Goal: Feedback & Contribution: Contribute content

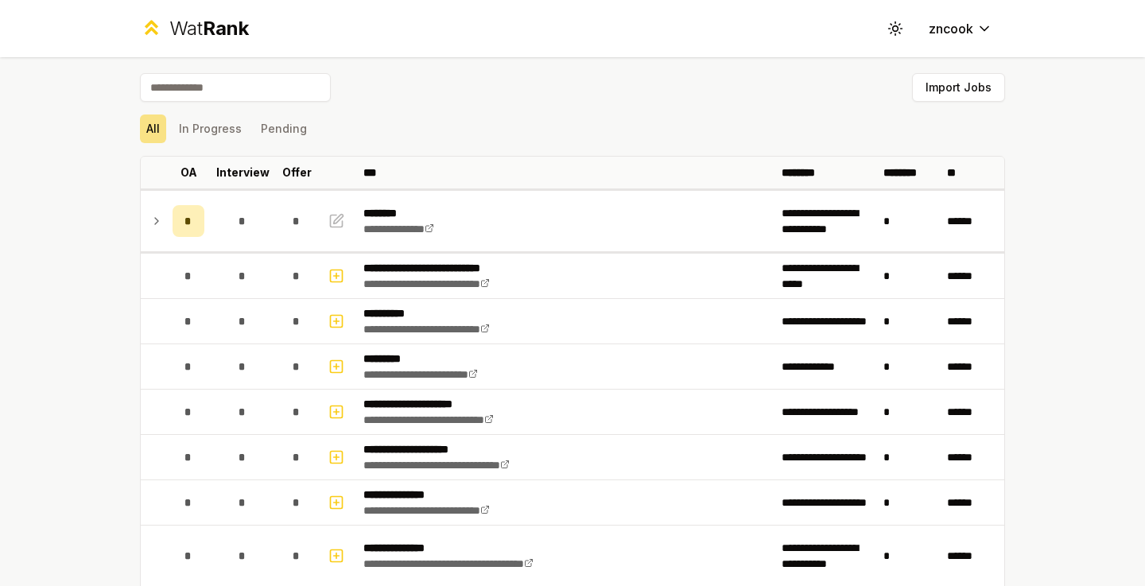
click at [211, 89] on input at bounding box center [235, 87] width 191 height 29
type input "*"
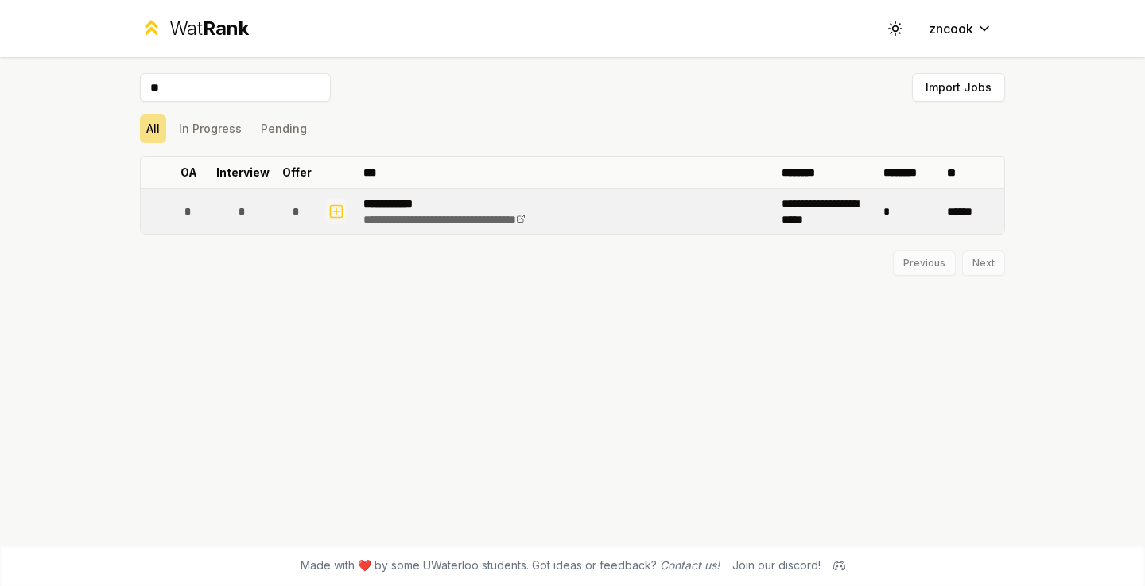
type input "**"
click at [336, 215] on icon "button" at bounding box center [336, 211] width 16 height 19
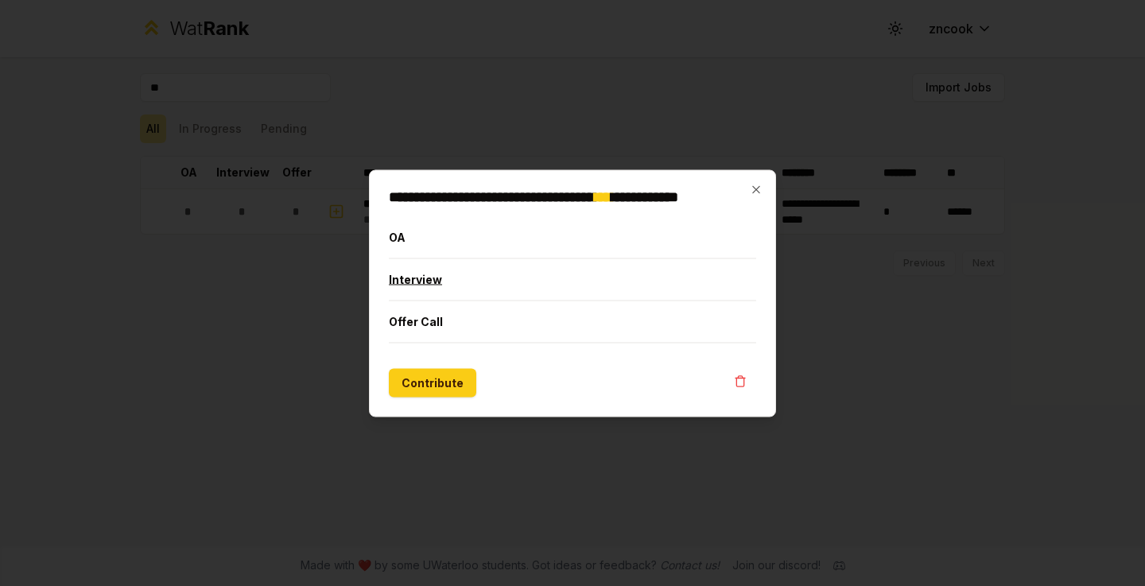
click at [426, 285] on button "Interview" at bounding box center [572, 278] width 367 height 41
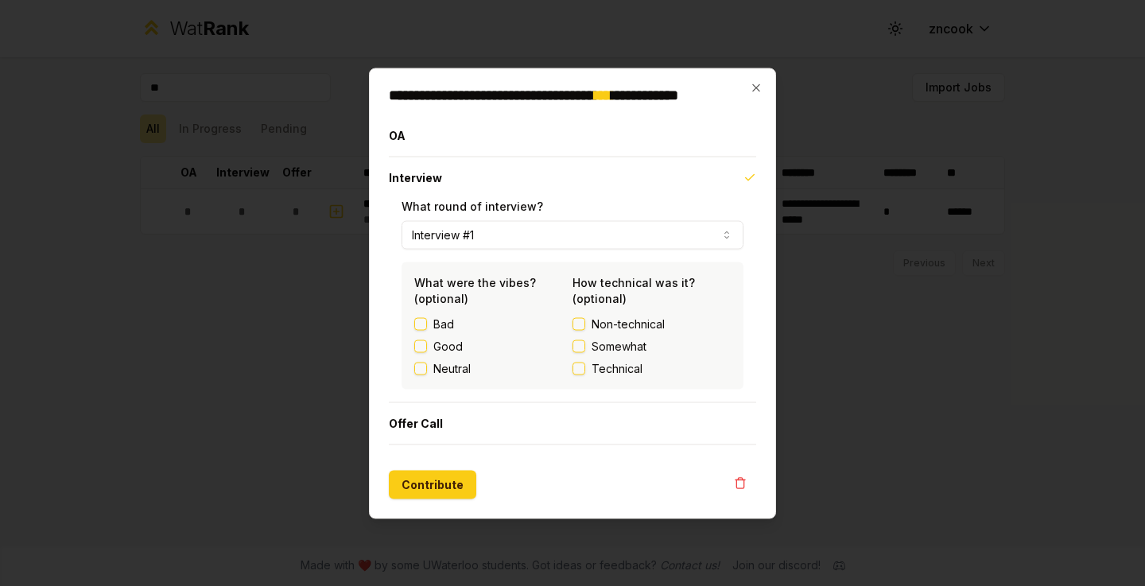
click at [421, 343] on button "Good" at bounding box center [420, 346] width 13 height 13
click at [581, 365] on button "Technical" at bounding box center [578, 368] width 13 height 13
click at [442, 487] on button "Contribute" at bounding box center [432, 484] width 87 height 29
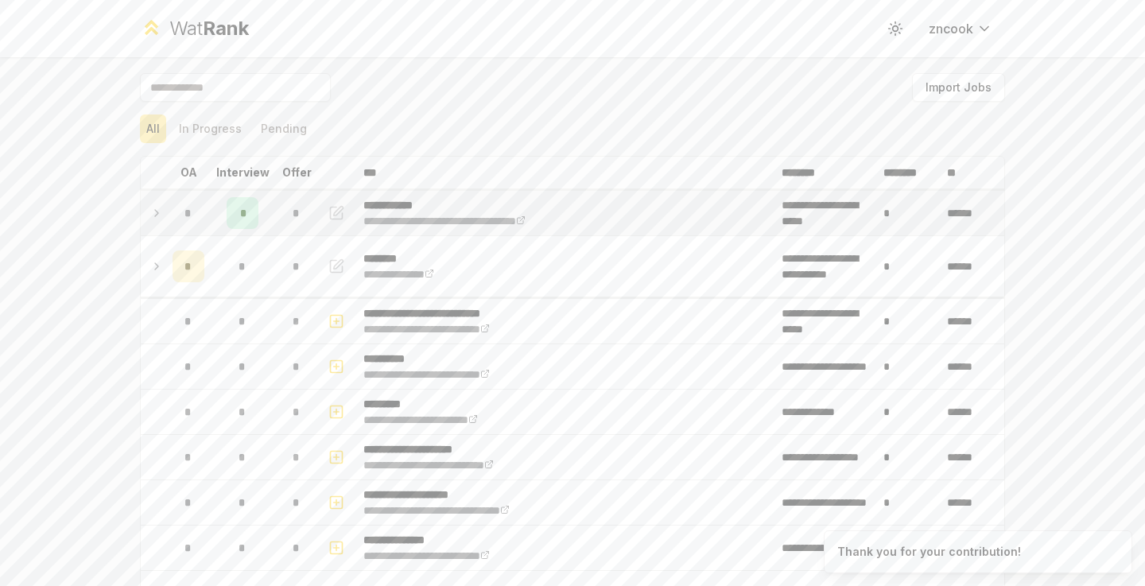
click at [156, 209] on icon at bounding box center [156, 213] width 13 height 19
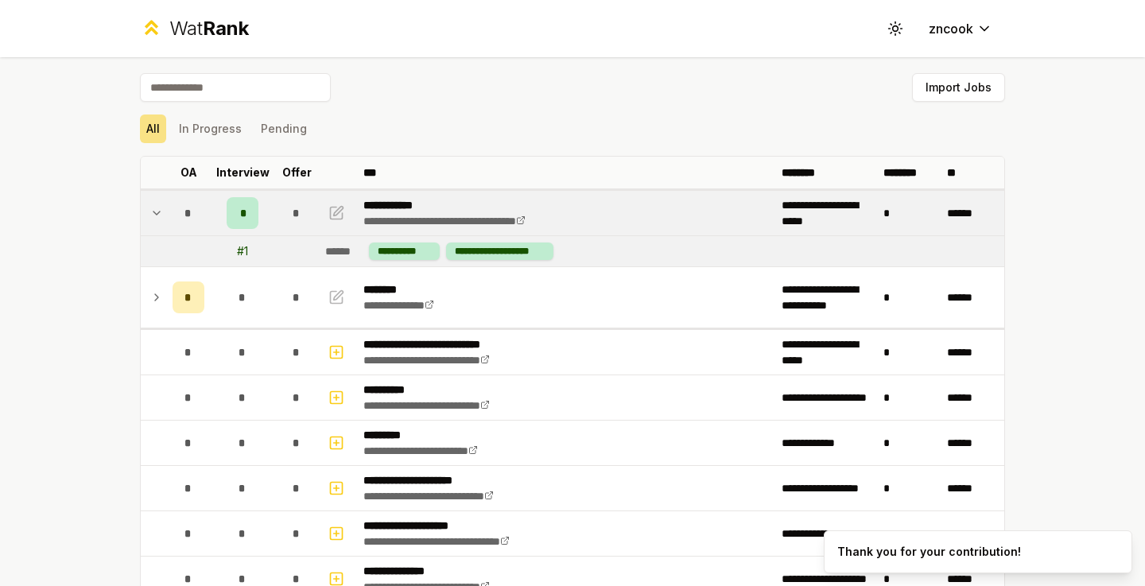
click at [68, 298] on div "**********" at bounding box center [572, 293] width 1145 height 586
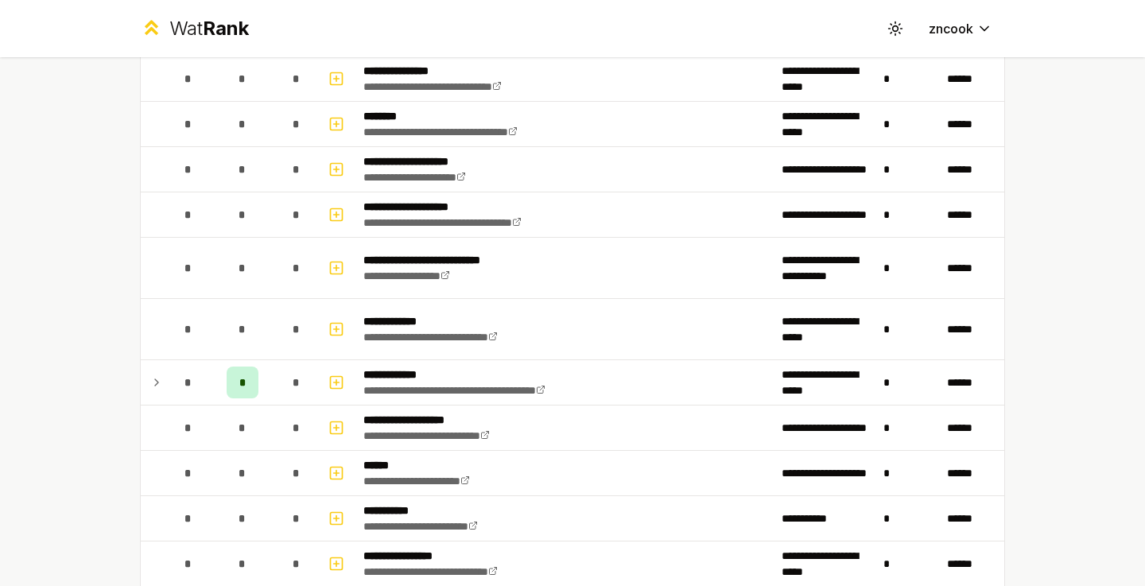
scroll to position [746, 0]
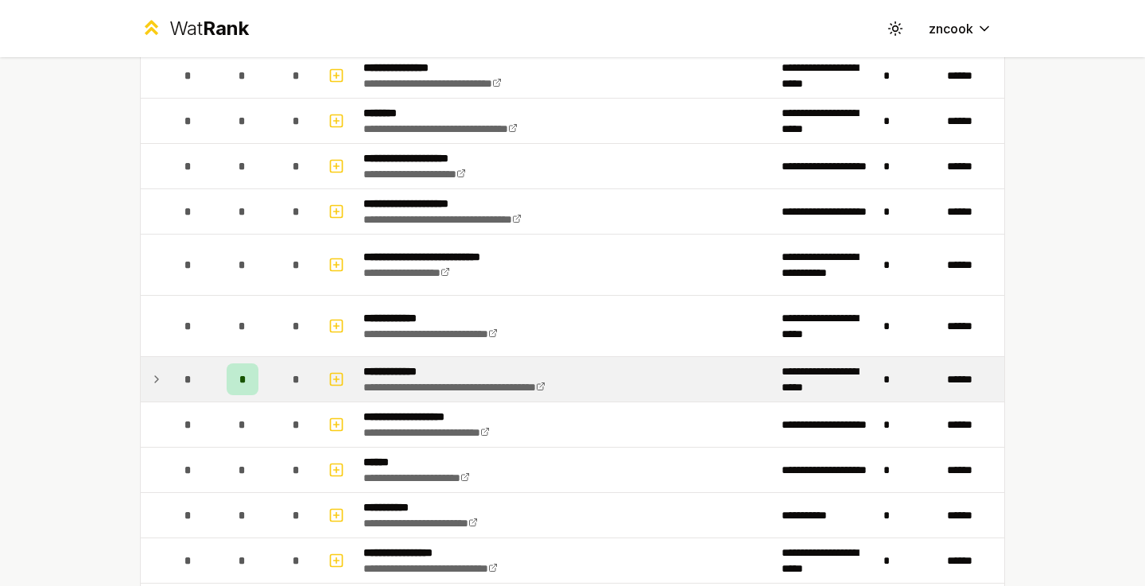
click at [154, 377] on icon at bounding box center [156, 379] width 13 height 19
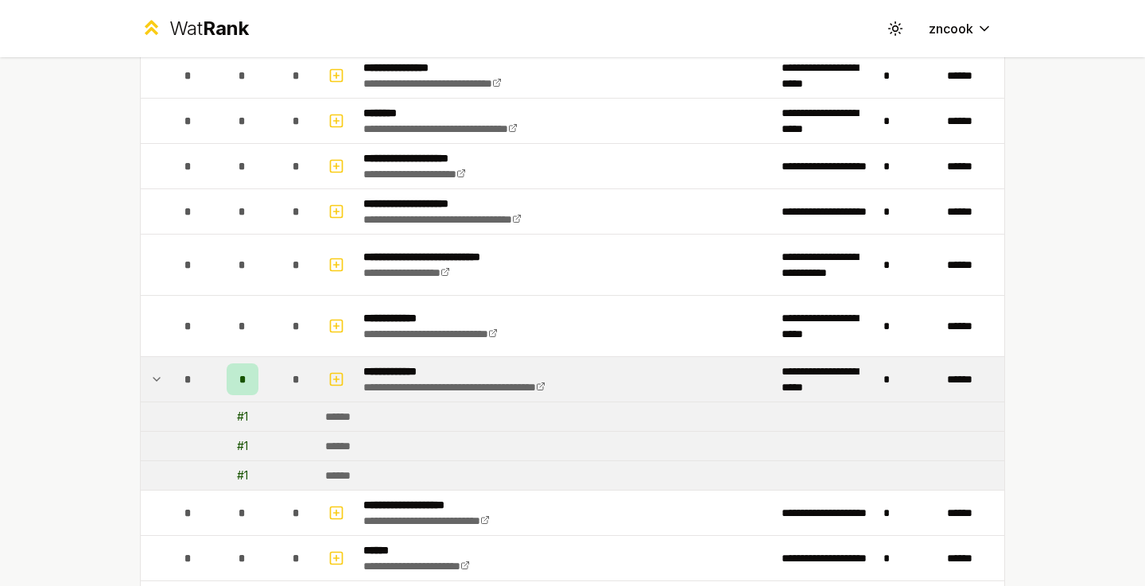
click at [354, 419] on div "******" at bounding box center [343, 417] width 37 height 16
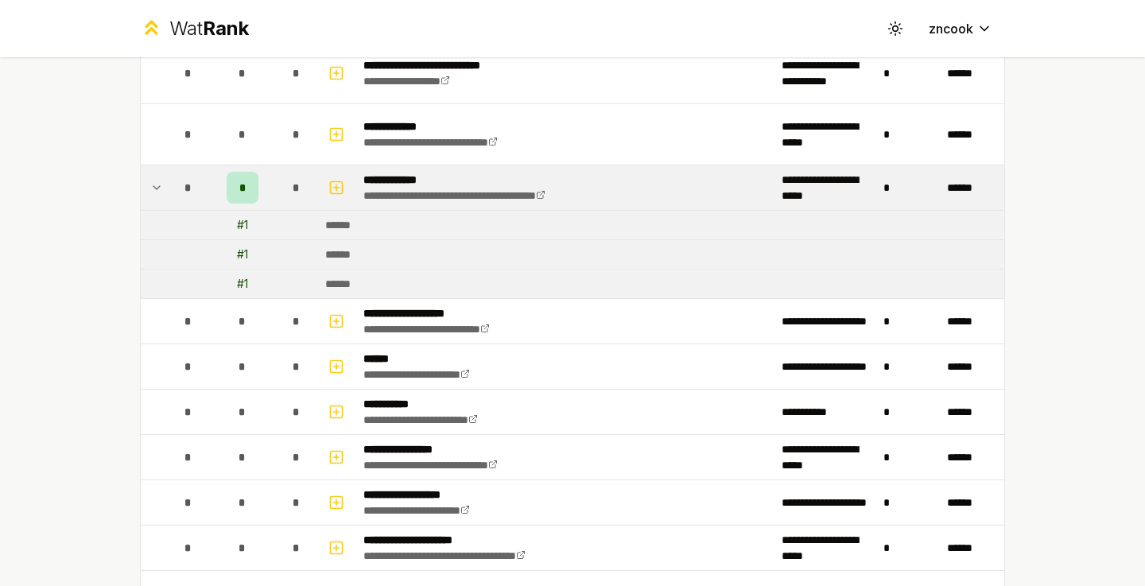
scroll to position [937, 0]
click at [157, 187] on icon at bounding box center [156, 187] width 13 height 19
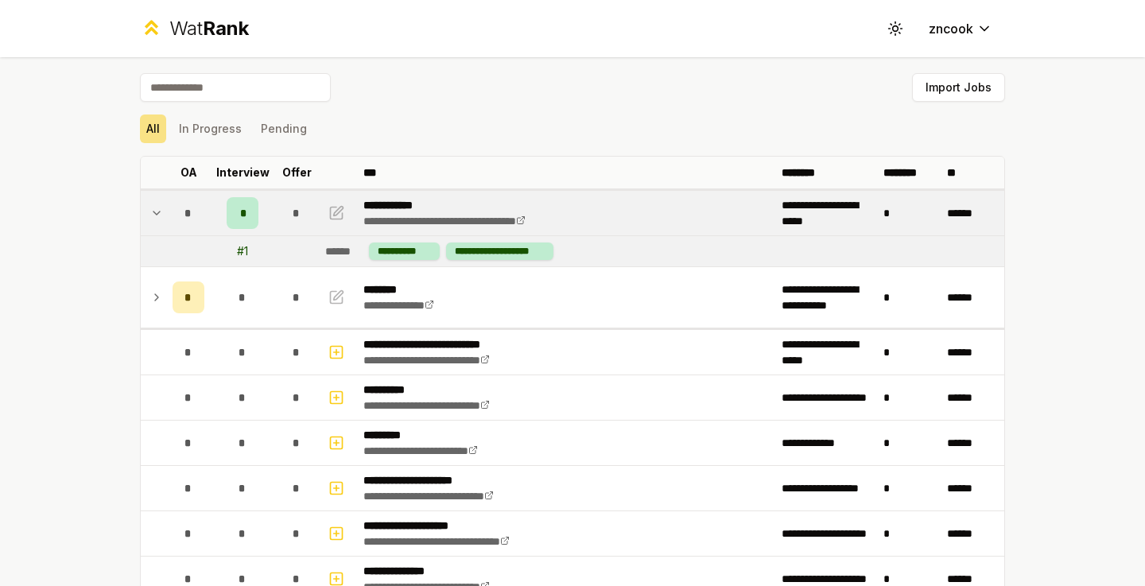
scroll to position [0, 0]
click at [215, 127] on button "In Progress" at bounding box center [211, 128] width 76 height 29
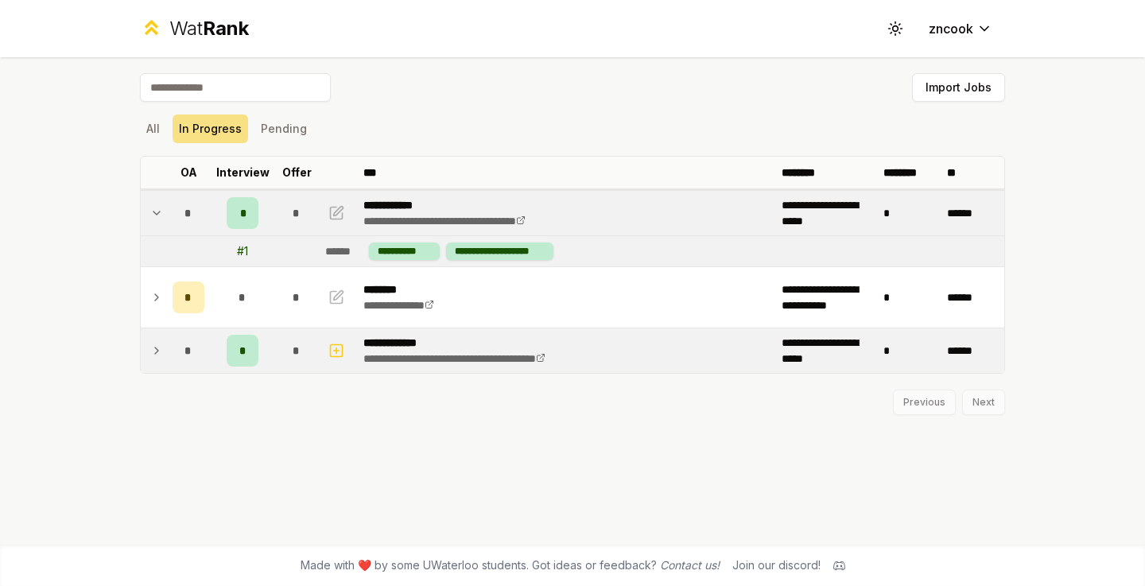
click at [155, 211] on icon at bounding box center [156, 213] width 13 height 19
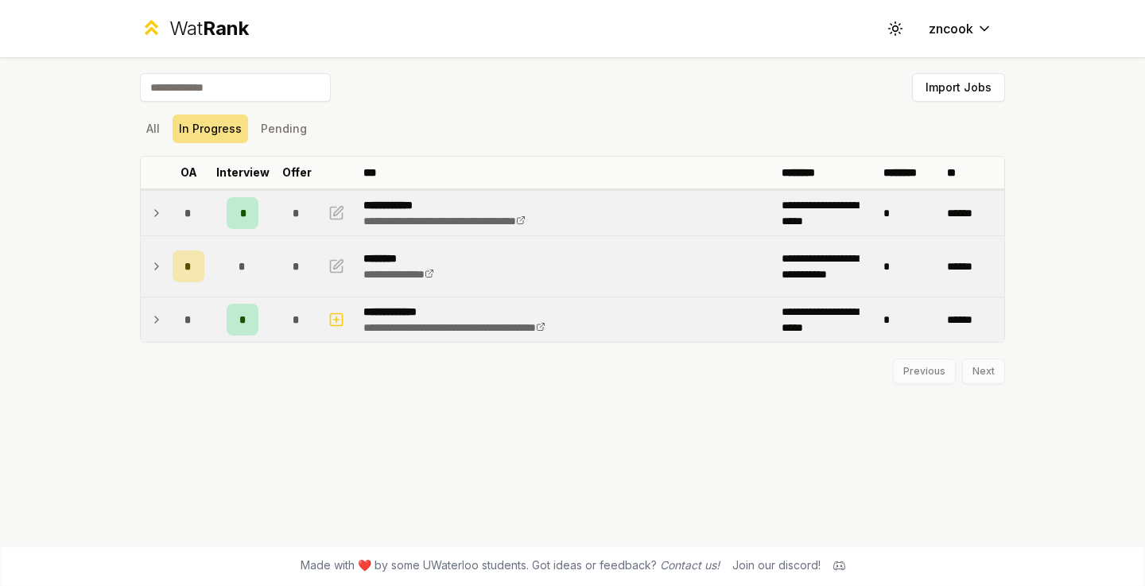
click at [153, 262] on icon at bounding box center [156, 266] width 13 height 19
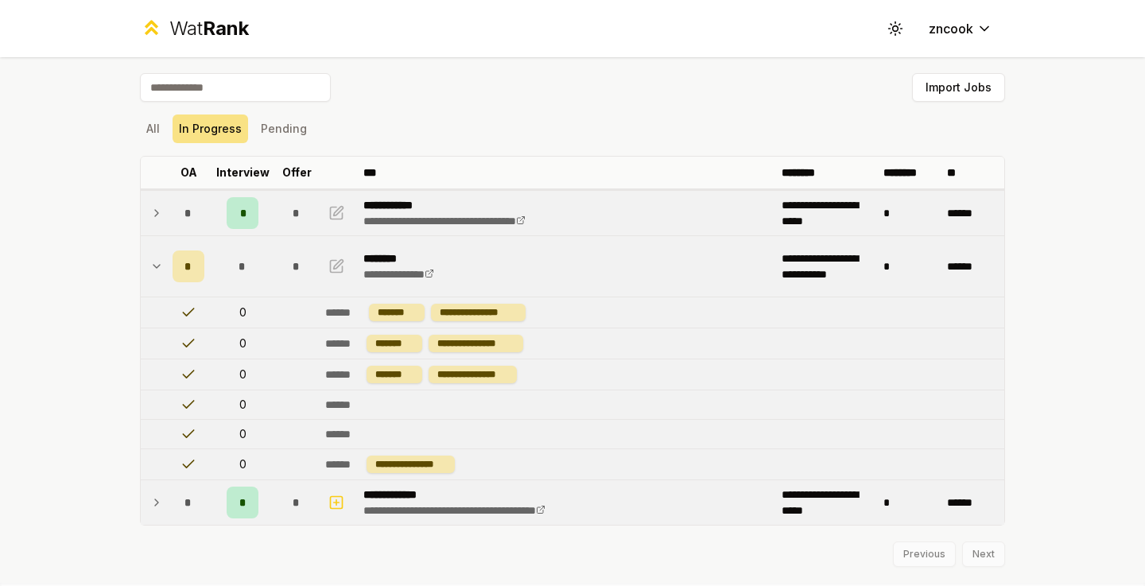
click at [153, 262] on icon at bounding box center [156, 266] width 13 height 19
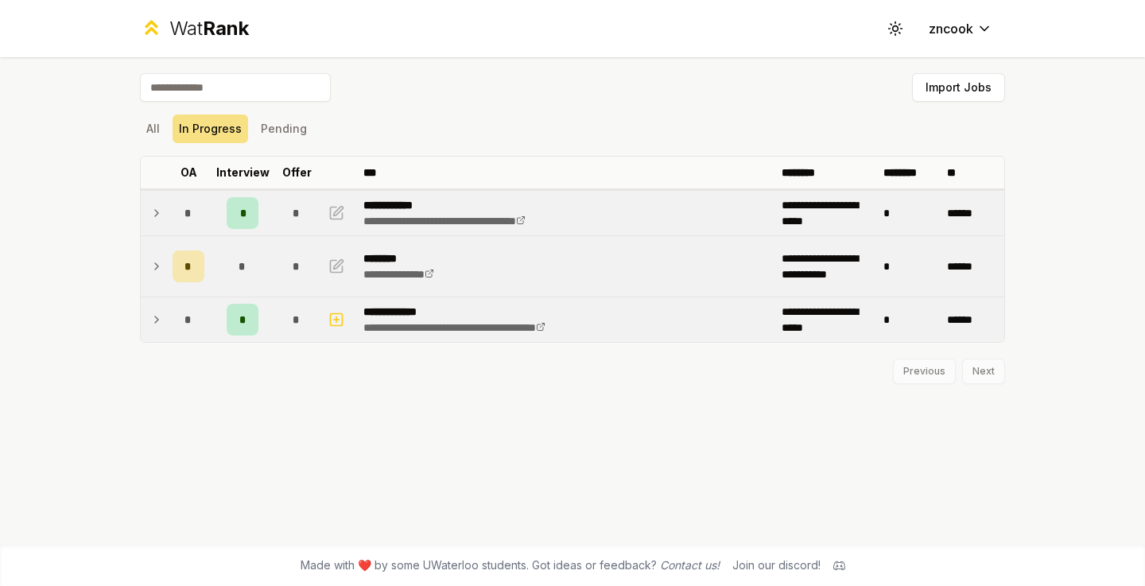
click at [153, 323] on icon at bounding box center [156, 319] width 13 height 19
click at [153, 323] on icon at bounding box center [156, 321] width 13 height 19
click at [283, 136] on button "Pending" at bounding box center [283, 128] width 59 height 29
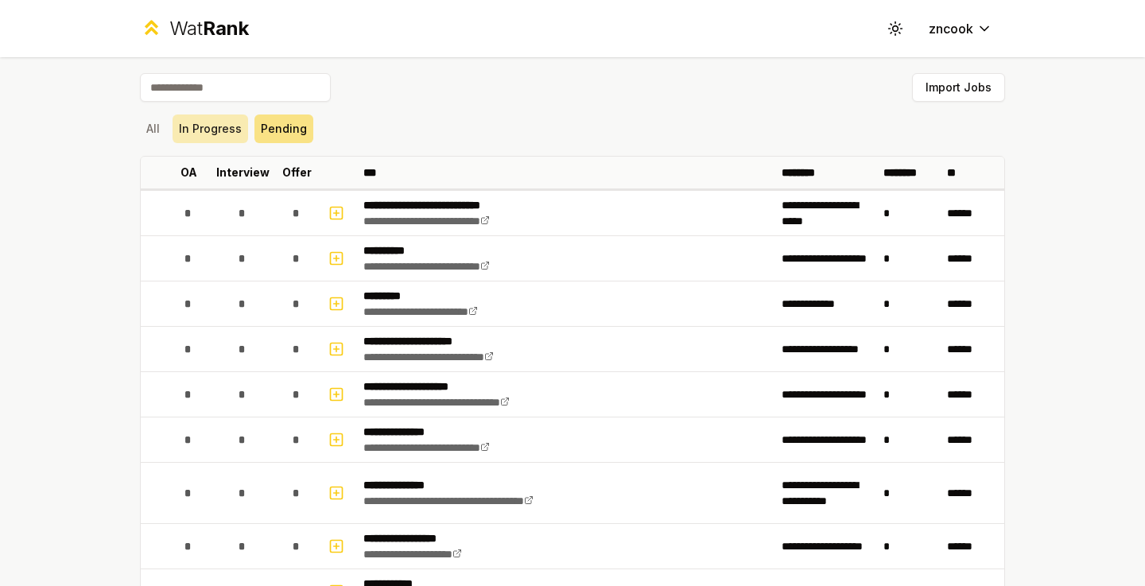
click at [230, 122] on button "In Progress" at bounding box center [211, 128] width 76 height 29
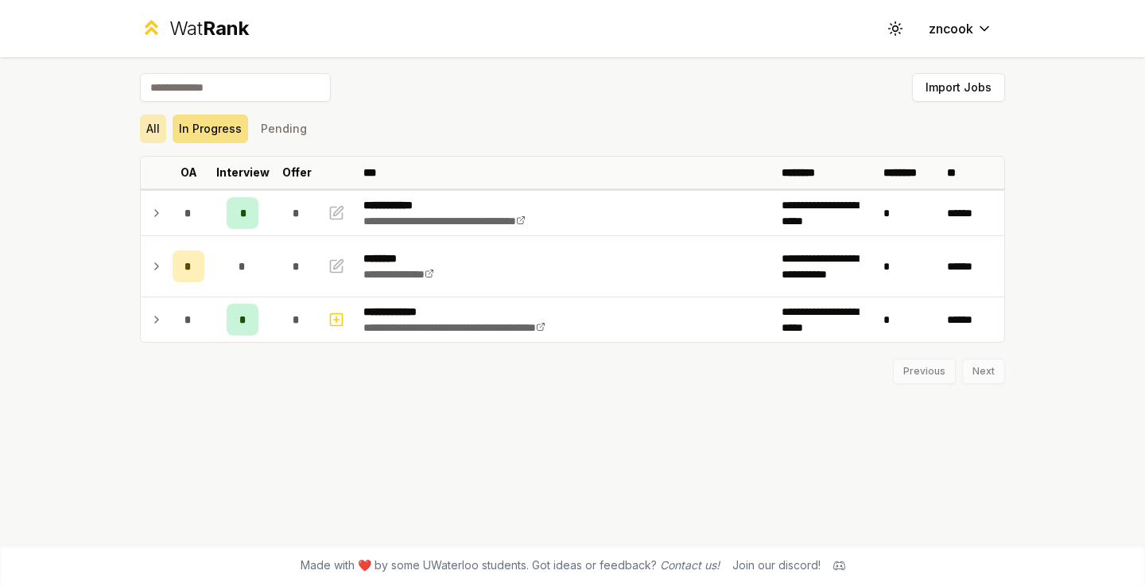
click at [154, 131] on button "All" at bounding box center [153, 128] width 26 height 29
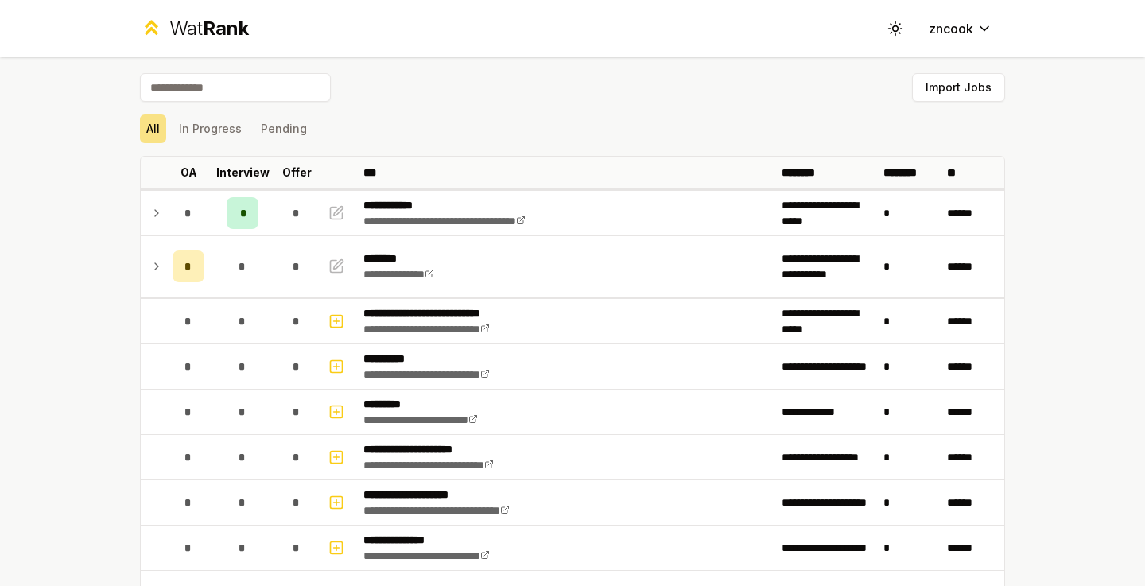
click at [231, 88] on input at bounding box center [235, 87] width 191 height 29
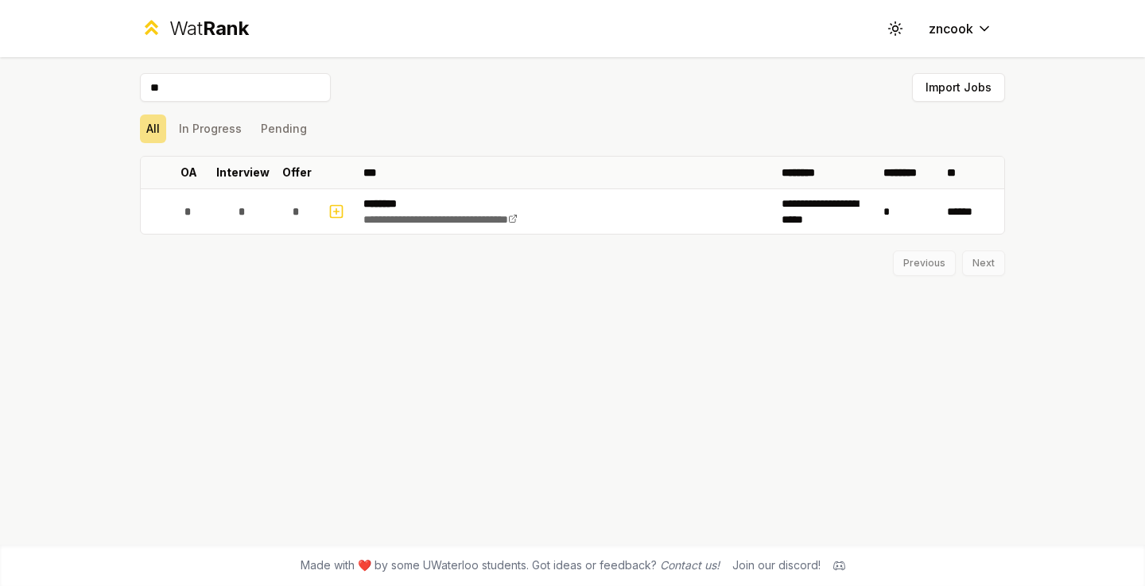
type input "*"
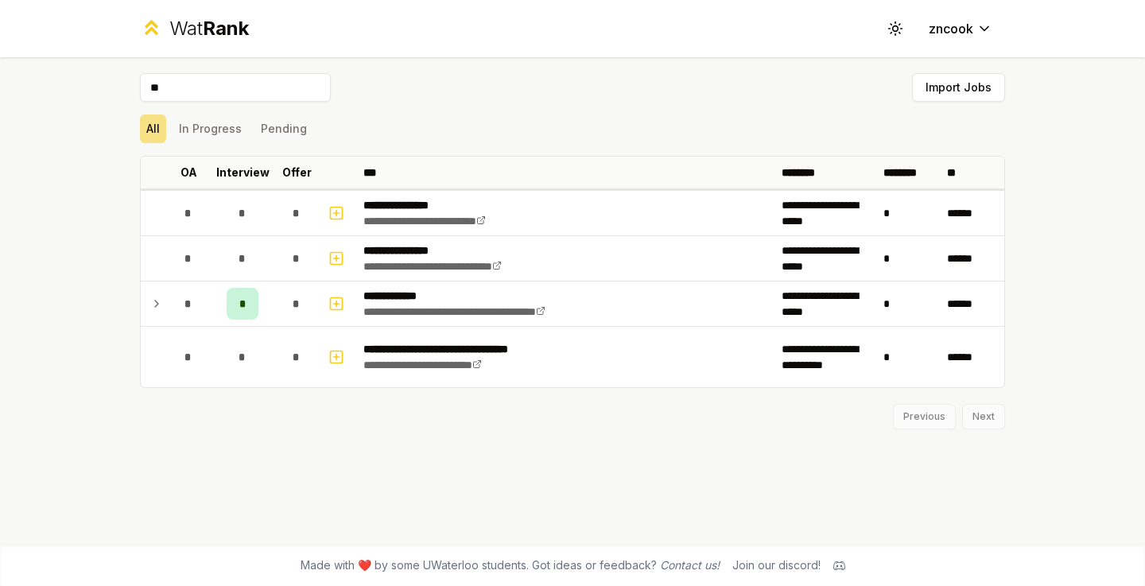
type input "*"
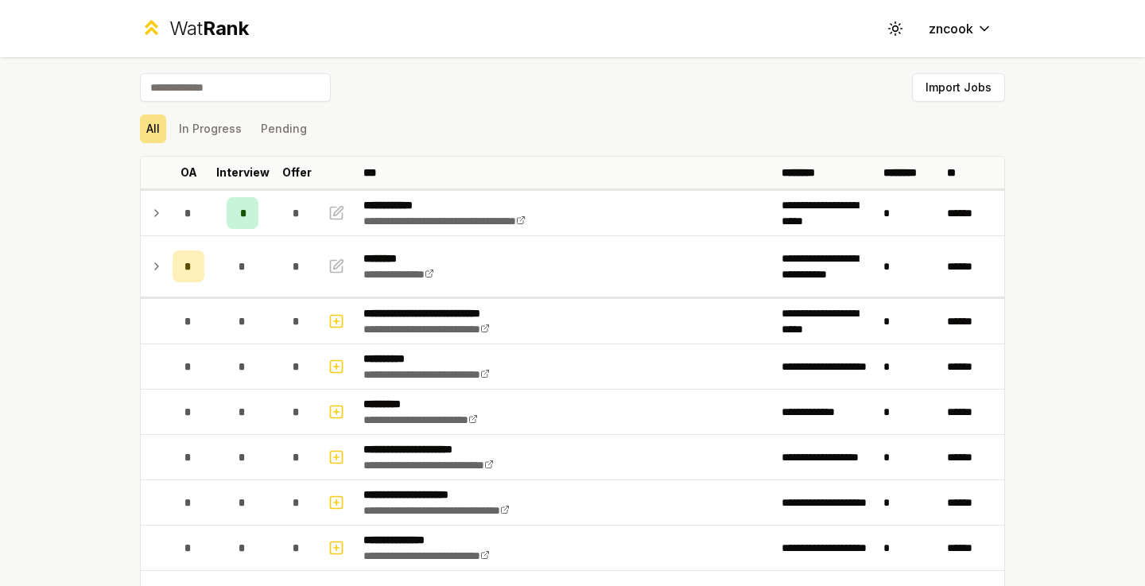
paste input "********"
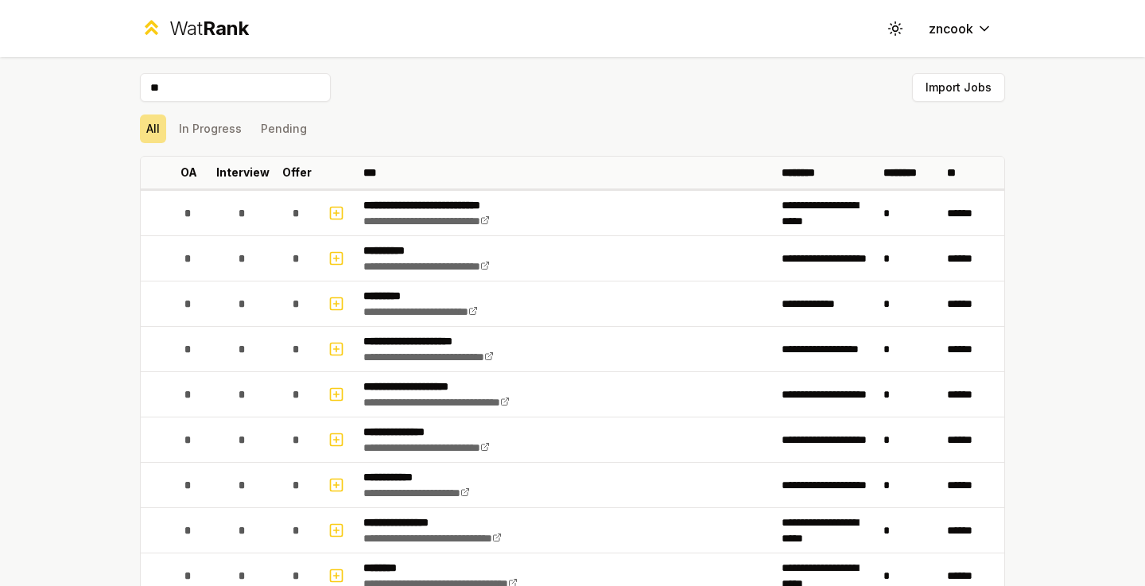
type input "*"
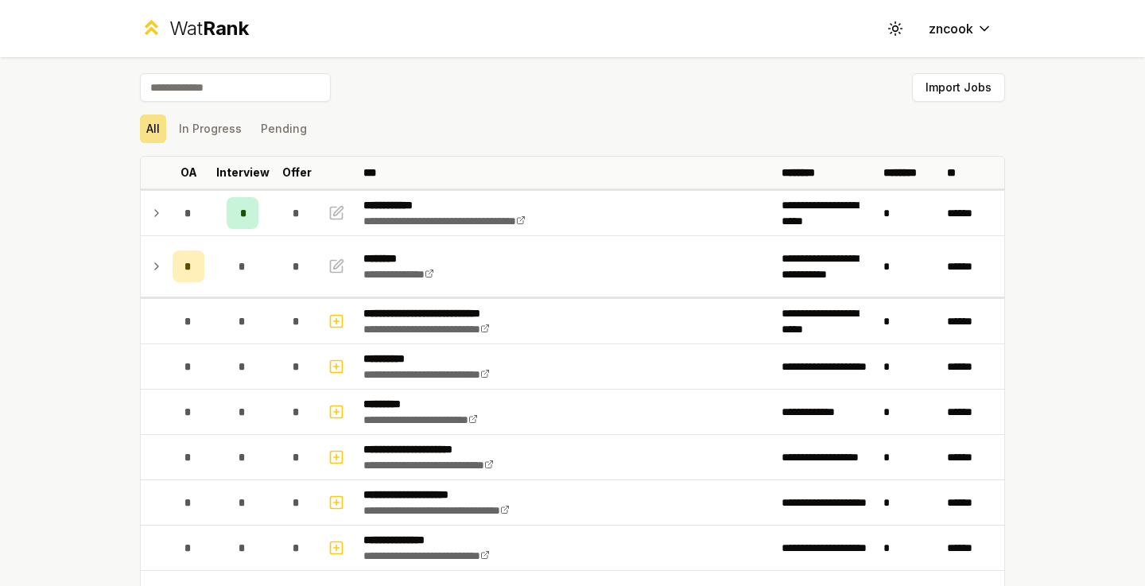
click at [21, 271] on div "**********" at bounding box center [572, 293] width 1145 height 586
click at [76, 215] on div "**********" at bounding box center [572, 293] width 1145 height 586
